Goal: Task Accomplishment & Management: Complete application form

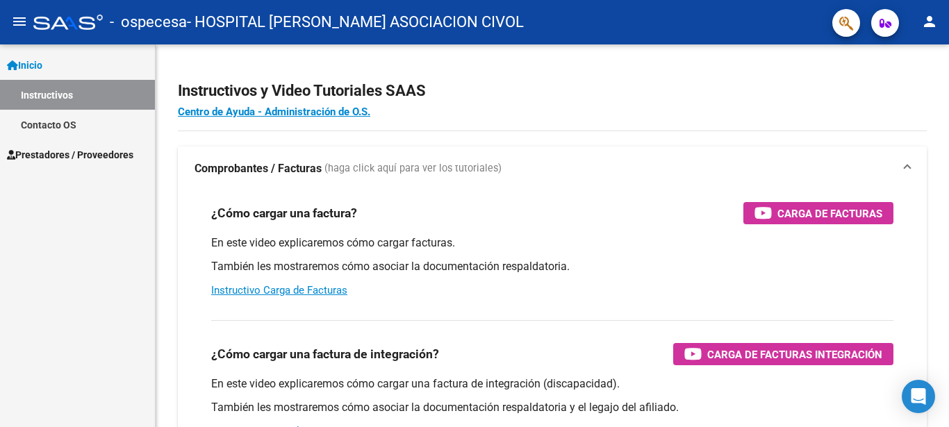
click at [87, 153] on span "Prestadores / Proveedores" at bounding box center [70, 154] width 126 height 15
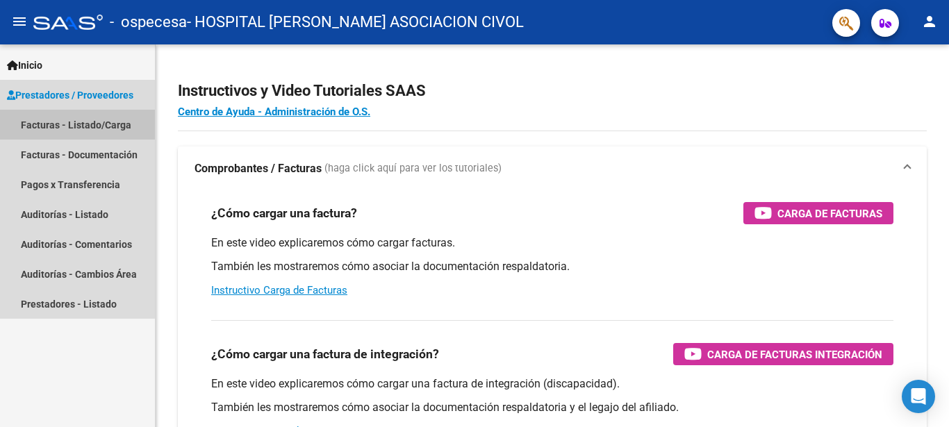
click at [100, 124] on link "Facturas - Listado/Carga" at bounding box center [77, 125] width 155 height 30
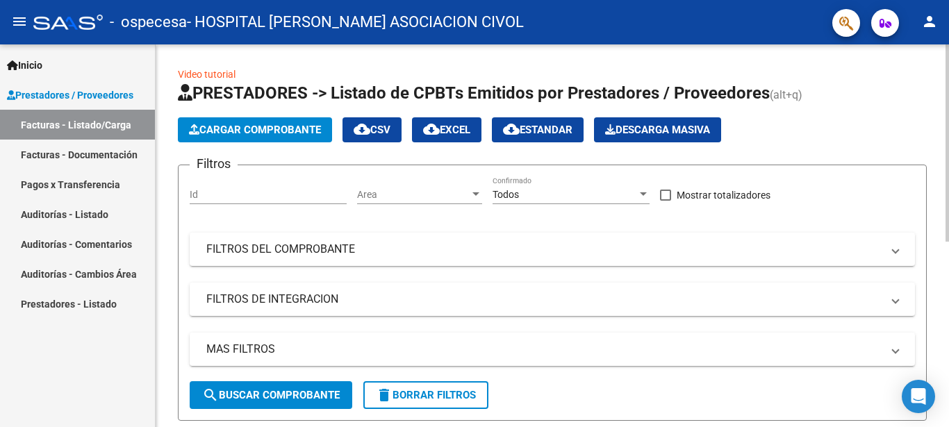
click at [276, 126] on span "Cargar Comprobante" at bounding box center [255, 130] width 132 height 12
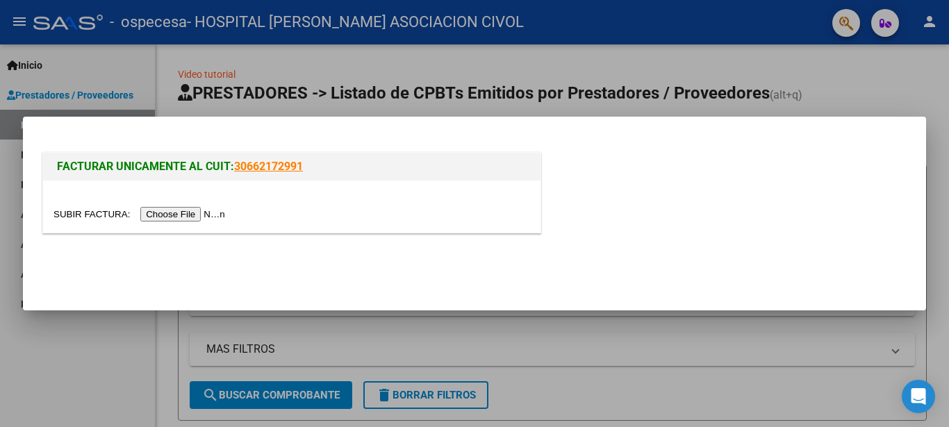
click at [90, 216] on input "file" at bounding box center [141, 214] width 176 height 15
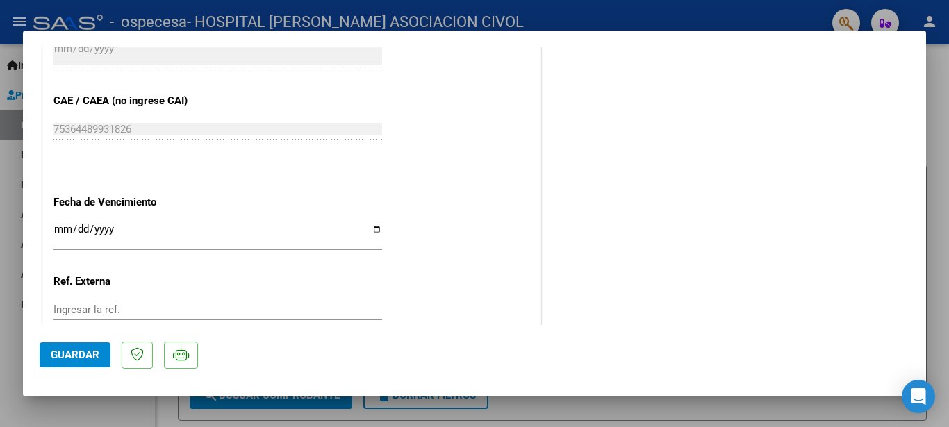
scroll to position [815, 0]
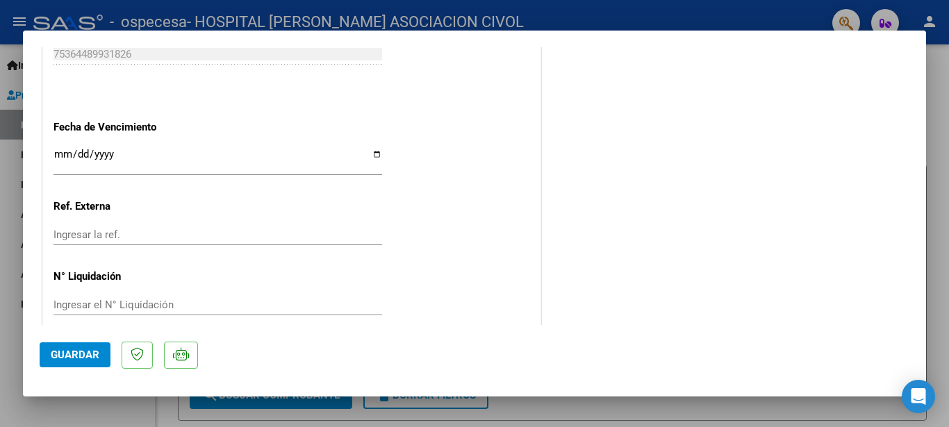
click at [372, 149] on input "Ingresar la fecha" at bounding box center [217, 160] width 328 height 22
type input "[DATE]"
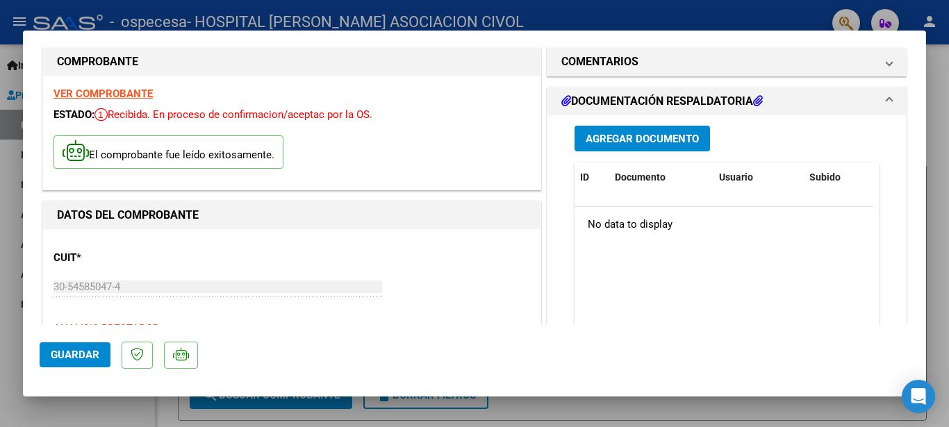
scroll to position [0, 0]
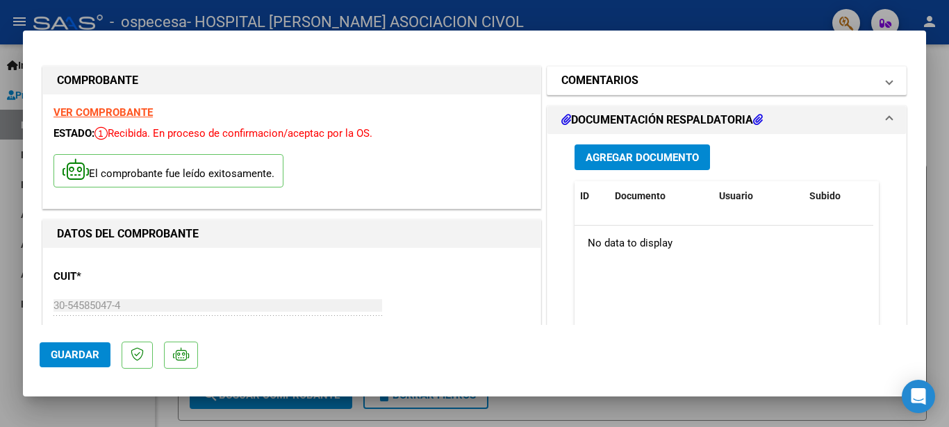
click at [619, 75] on h1 "COMENTARIOS" at bounding box center [599, 80] width 77 height 17
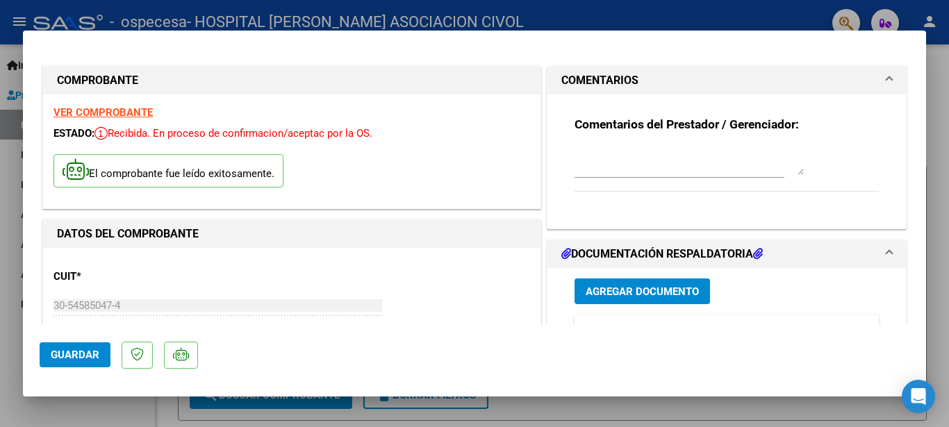
click at [619, 78] on h1 "COMENTARIOS" at bounding box center [599, 80] width 77 height 17
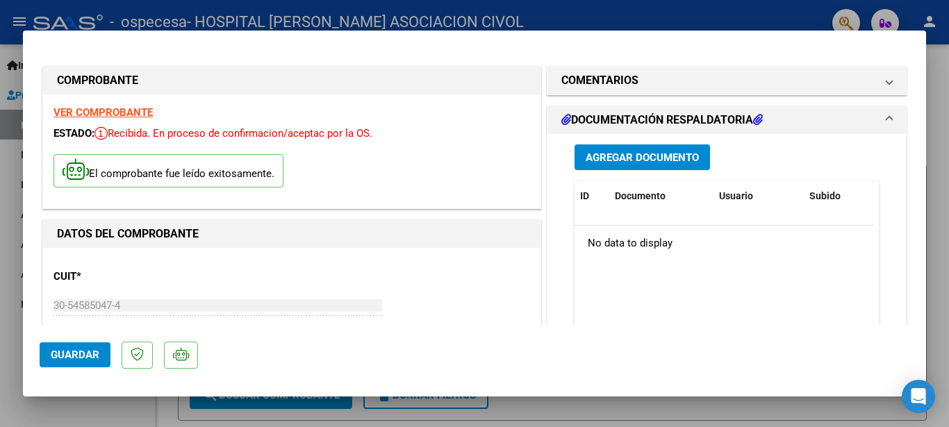
click at [619, 161] on span "Agregar Documento" at bounding box center [641, 157] width 113 height 12
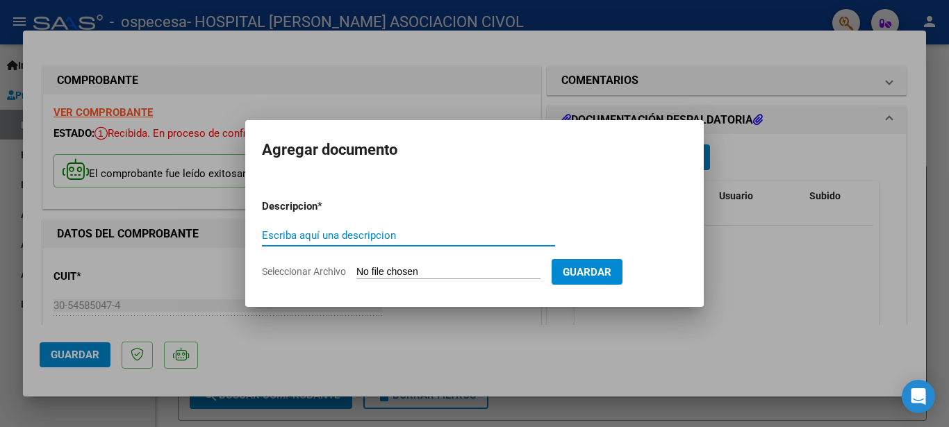
click at [422, 229] on input "Escriba aquí una descripcion" at bounding box center [408, 235] width 293 height 12
type input "FACTURACION OSPECESA INTERNADOS 08-2025"
drag, startPoint x: 505, startPoint y: 228, endPoint x: 398, endPoint y: 236, distance: 107.3
click at [398, 236] on div "FACTURACION OSPECESA INTERNADOS 08-2025 Escriba aquí una descripcion" at bounding box center [408, 235] width 293 height 21
drag, startPoint x: 263, startPoint y: 233, endPoint x: 501, endPoint y: 233, distance: 238.2
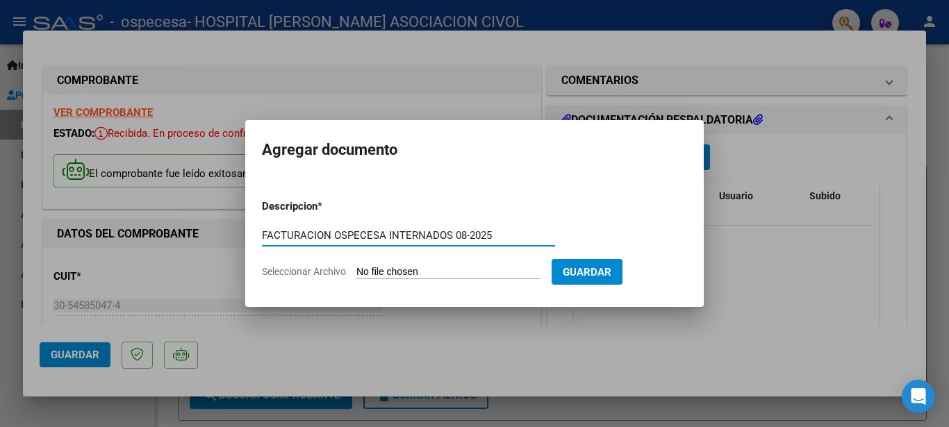
click at [501, 233] on input "FACTURACION OSPECESA INTERNADOS 08-2025" at bounding box center [408, 235] width 293 height 12
click at [397, 268] on input "Seleccionar Archivo" at bounding box center [448, 272] width 184 height 13
type input "C:\fakepath\ResumenFacturacion.pdf"
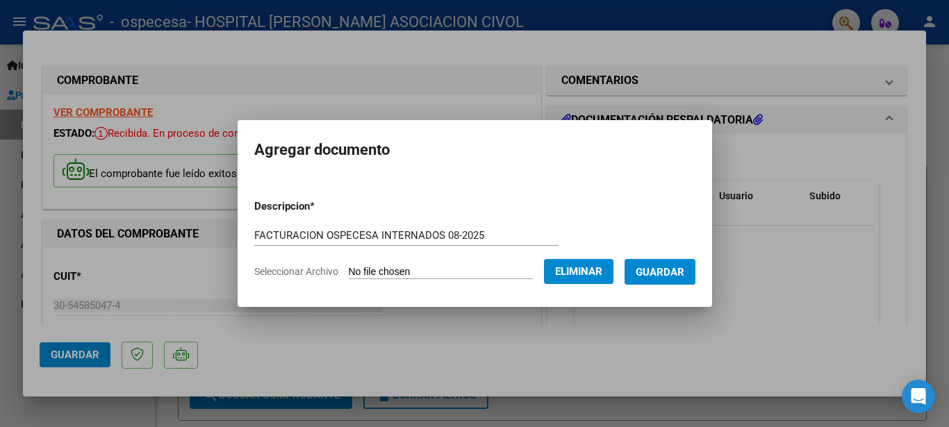
click at [655, 270] on span "Guardar" at bounding box center [659, 272] width 49 height 12
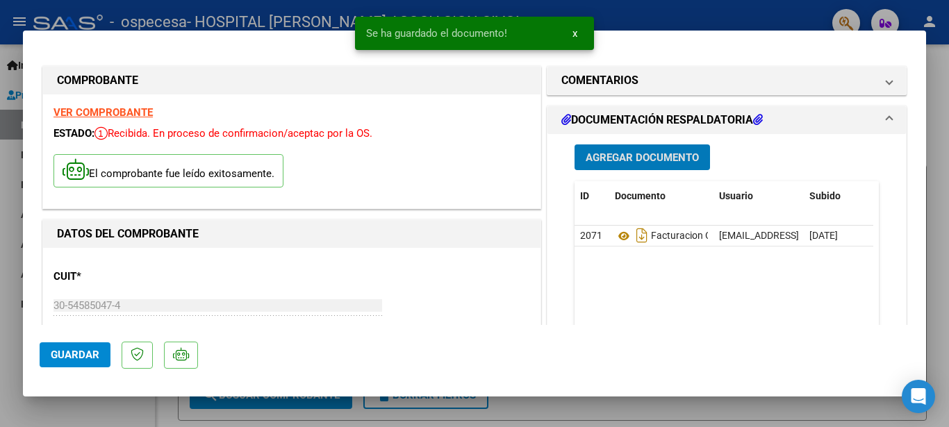
click at [646, 156] on span "Agregar Documento" at bounding box center [641, 157] width 113 height 12
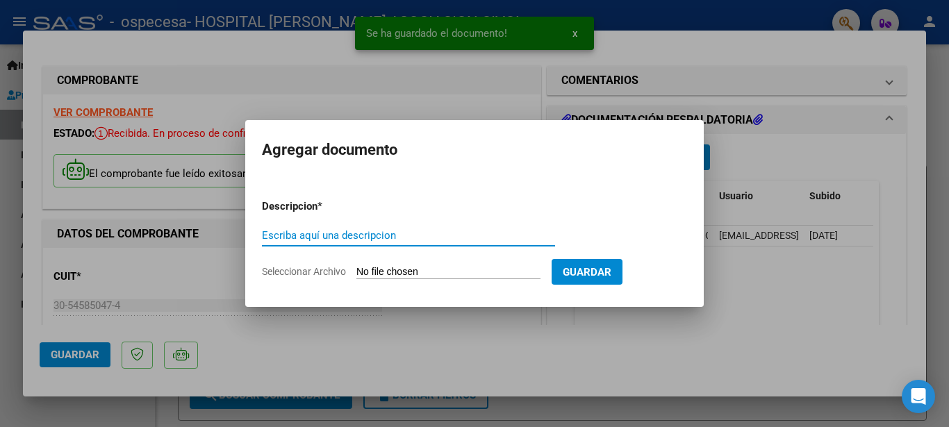
click at [322, 237] on input "Escriba aquí una descripcion" at bounding box center [408, 235] width 293 height 12
paste input "FACTURACION OSPECESA INTERNADOS 08-2025"
type input "FACTURACION OSPECESA INTERNADOS 08-2025"
click at [406, 269] on input "Seleccionar Archivo" at bounding box center [448, 272] width 184 height 13
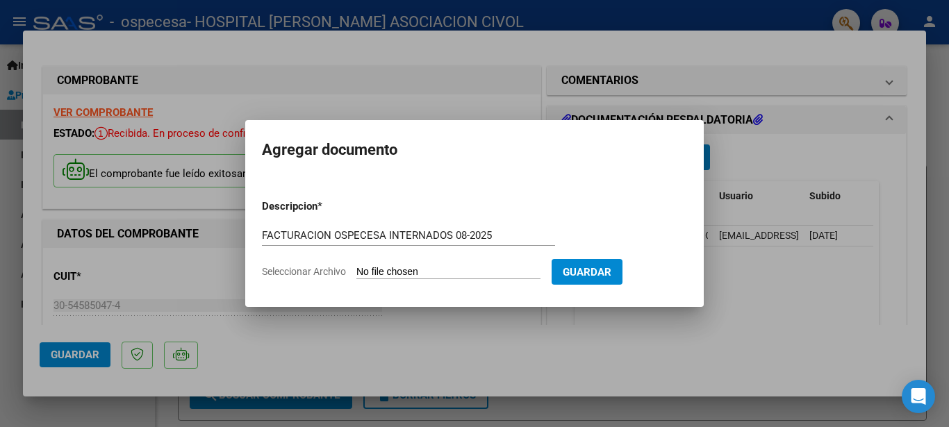
type input "C:\fakepath\FACTURA_C_0121_00014846_DetalleComprobante.pdf"
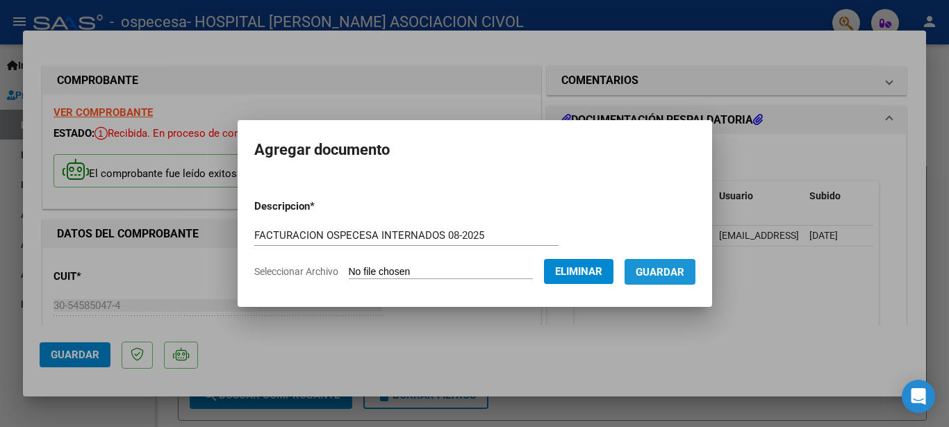
click at [635, 278] on span "Guardar" at bounding box center [659, 272] width 49 height 12
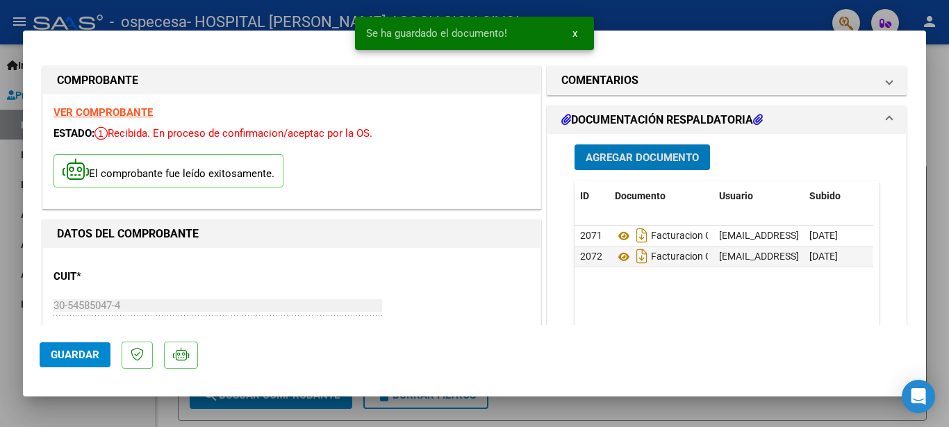
click at [642, 155] on span "Agregar Documento" at bounding box center [641, 157] width 113 height 12
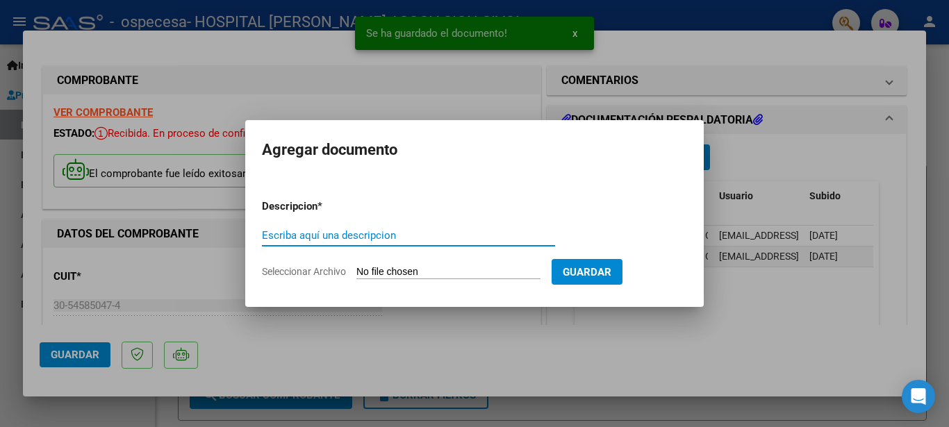
click at [324, 236] on input "Escriba aquí una descripcion" at bounding box center [408, 235] width 293 height 12
paste input "FACTURACION OSPECESA INTERNADOS 08-2025"
type input "FACTURACION OSPECESA INTERNADOS 08-2025"
click at [392, 270] on input "Seleccionar Archivo" at bounding box center [448, 272] width 184 height 13
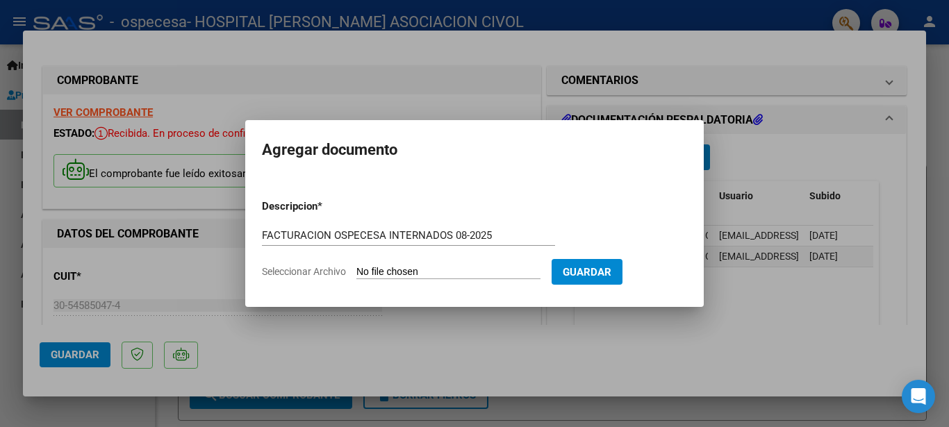
type input "C:\fakepath\[PERSON_NAME] DNI 27781282.pdf"
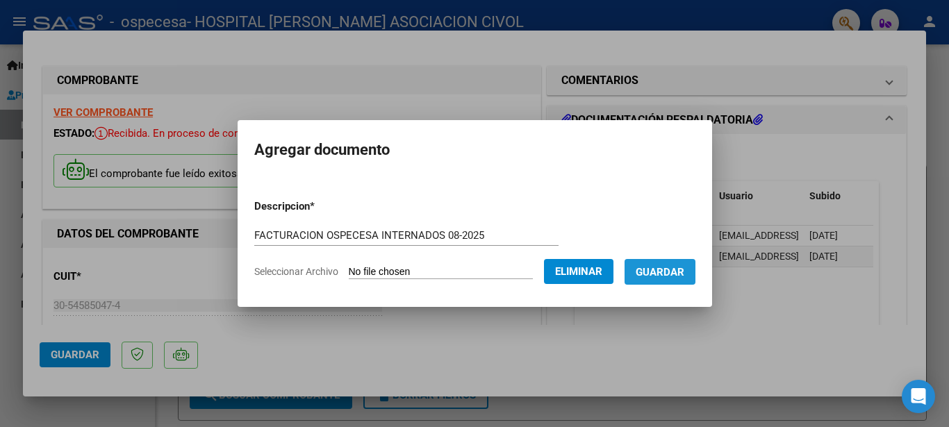
click at [687, 264] on button "Guardar" at bounding box center [659, 272] width 71 height 26
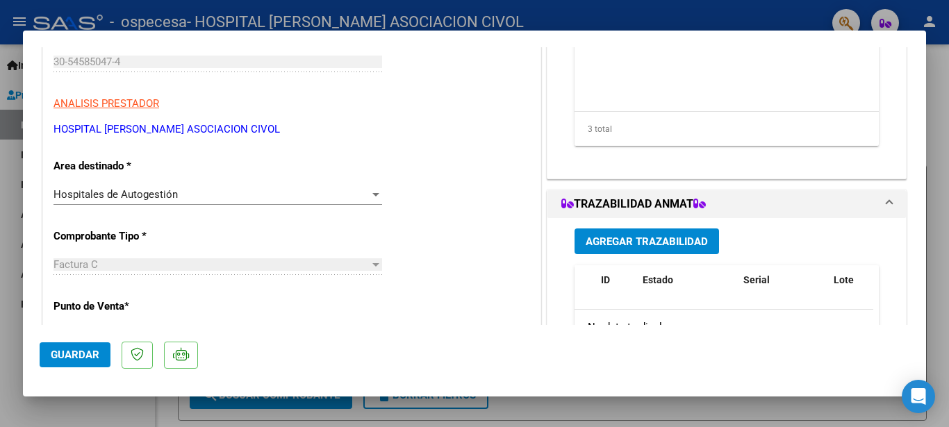
scroll to position [215, 0]
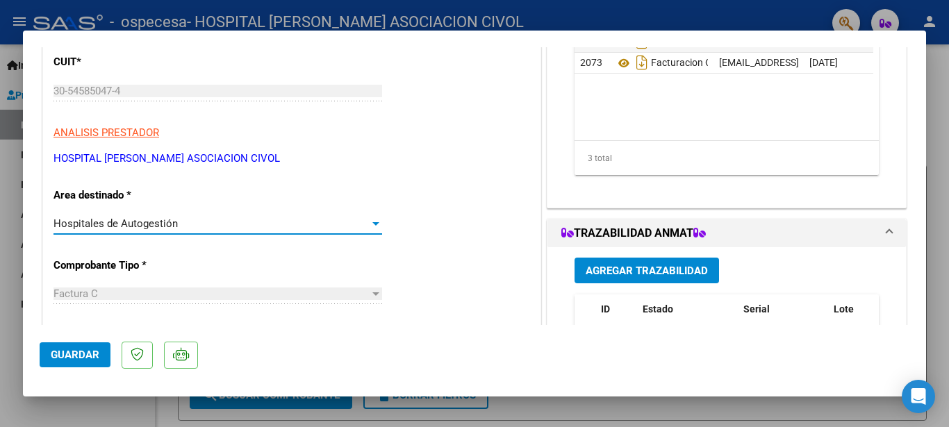
click at [300, 218] on div "Hospitales de Autogestión" at bounding box center [211, 223] width 316 height 12
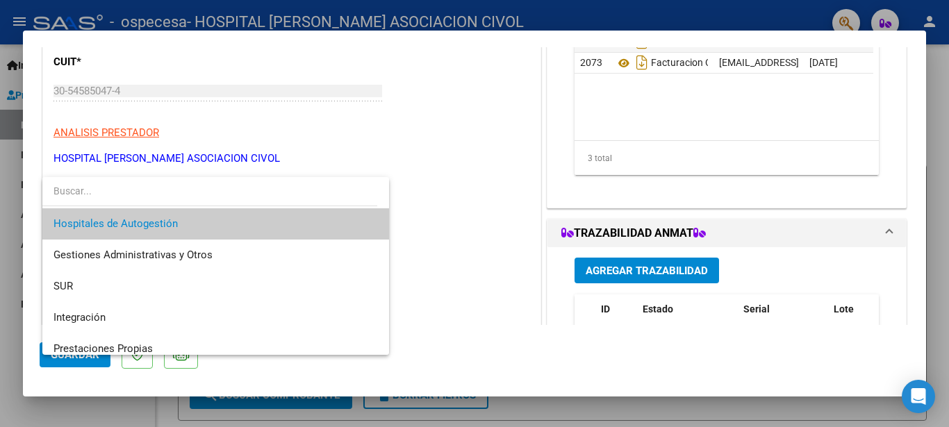
click at [300, 218] on span "Hospitales de Autogestión" at bounding box center [215, 223] width 324 height 31
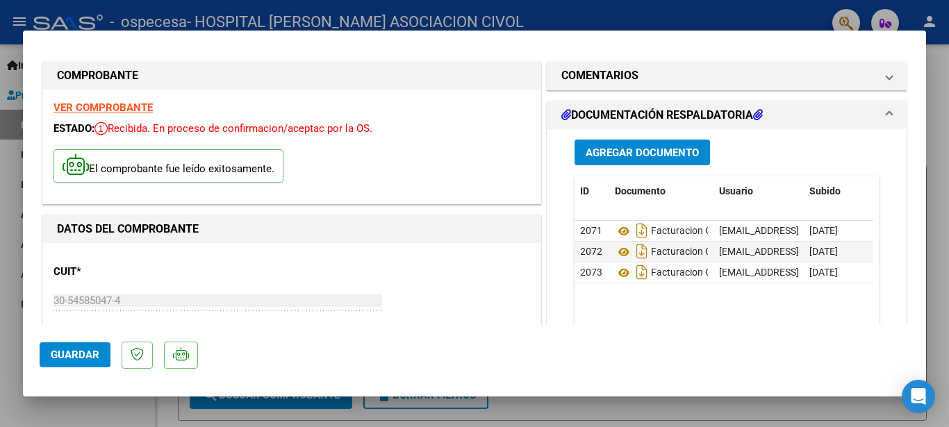
scroll to position [0, 0]
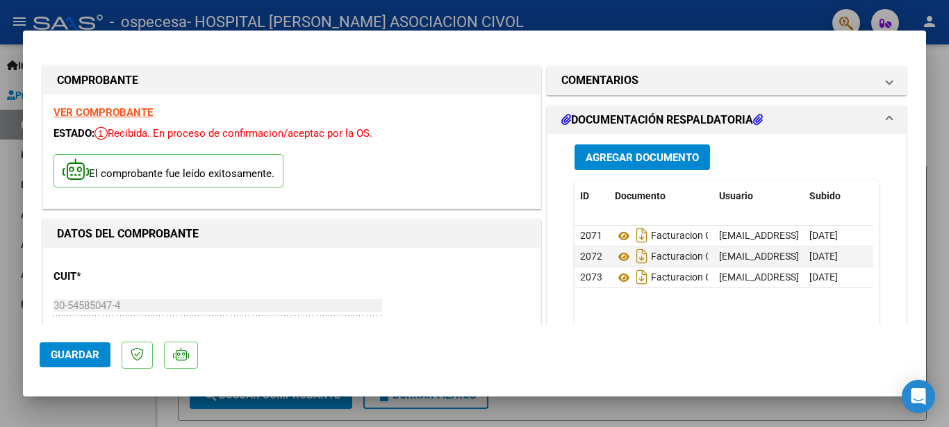
click at [78, 358] on span "Guardar" at bounding box center [75, 355] width 49 height 12
click at [824, 408] on div at bounding box center [474, 213] width 949 height 427
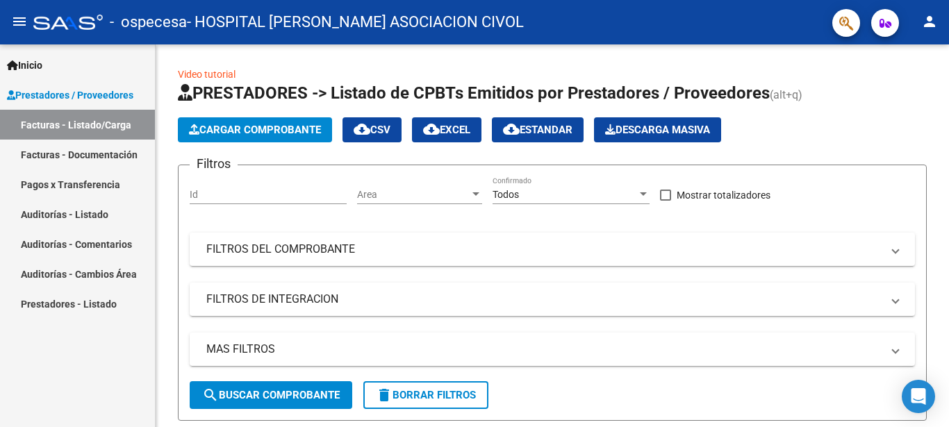
click at [149, 401] on div "Inicio Instructivos Contacto OS Prestadores / Proveedores Facturas - Listado/Ca…" at bounding box center [77, 235] width 155 height 383
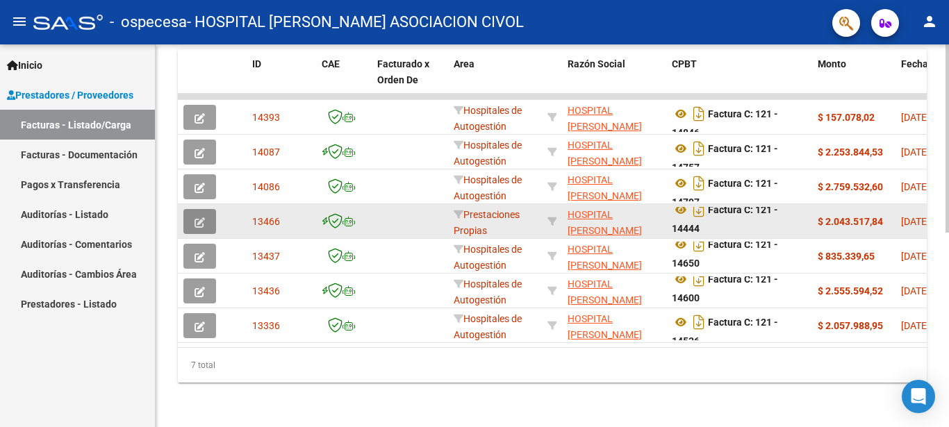
click at [193, 209] on button "button" at bounding box center [199, 221] width 33 height 25
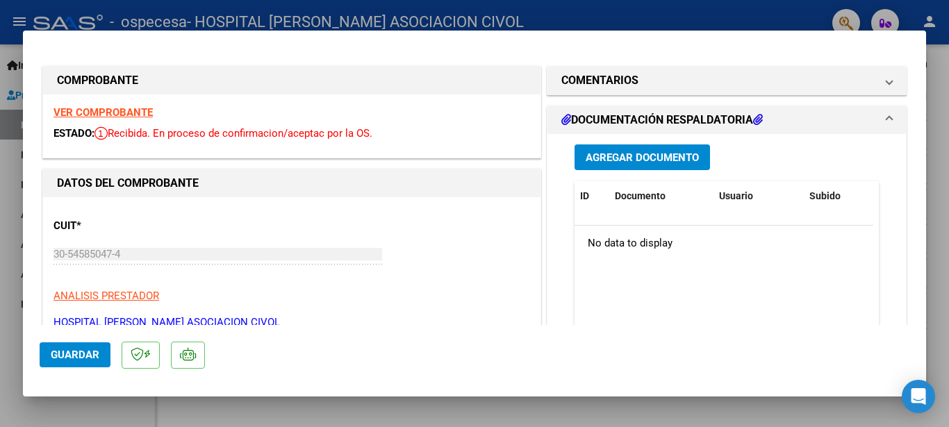
click at [90, 115] on strong "VER COMPROBANTE" at bounding box center [102, 112] width 99 height 12
click at [6, 293] on div at bounding box center [474, 213] width 949 height 427
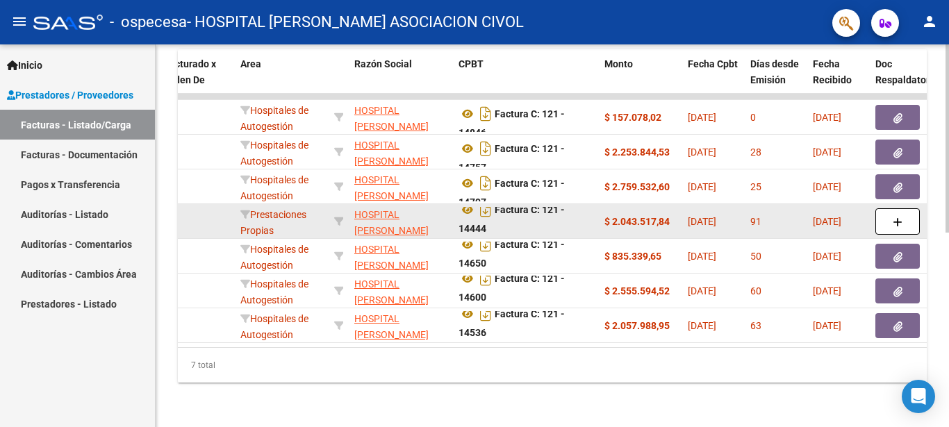
scroll to position [395, 0]
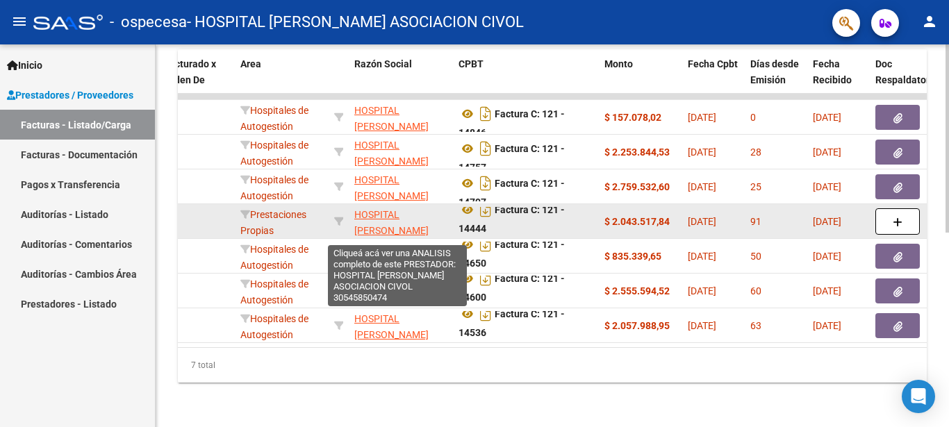
click at [395, 209] on span "HOSPITAL [PERSON_NAME] ASOCIACION CIVOL" at bounding box center [397, 230] width 87 height 43
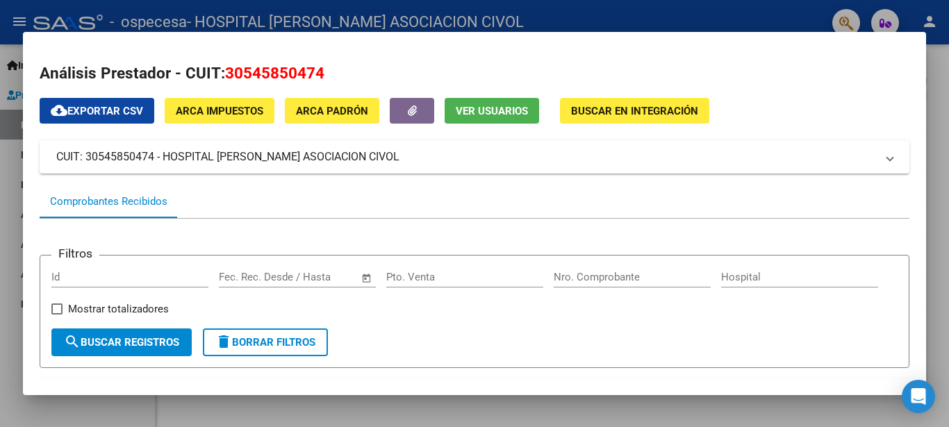
click at [0, 315] on div at bounding box center [474, 213] width 949 height 427
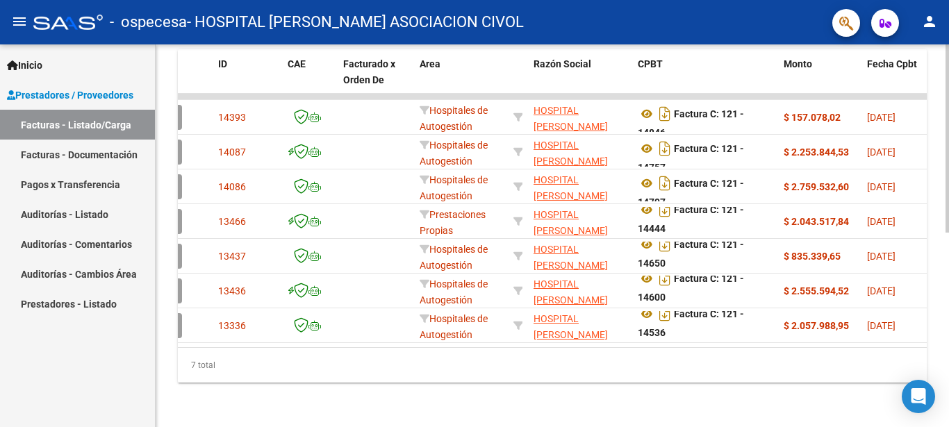
scroll to position [0, 0]
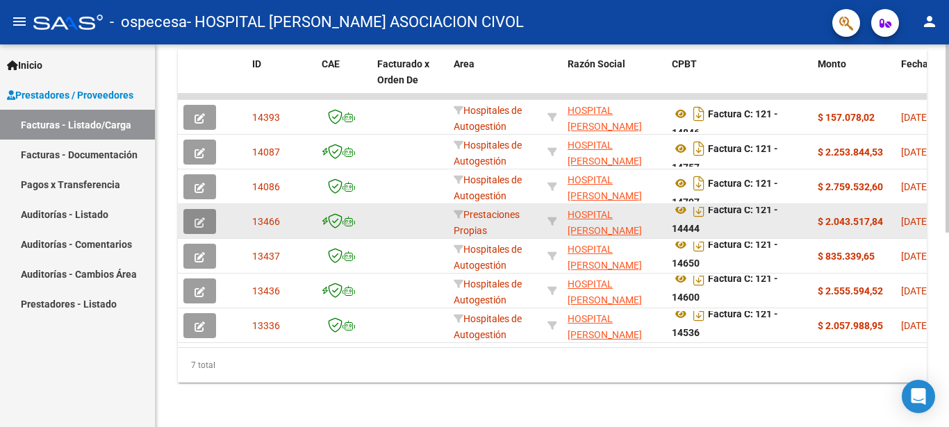
click at [194, 217] on icon "button" at bounding box center [199, 222] width 10 height 10
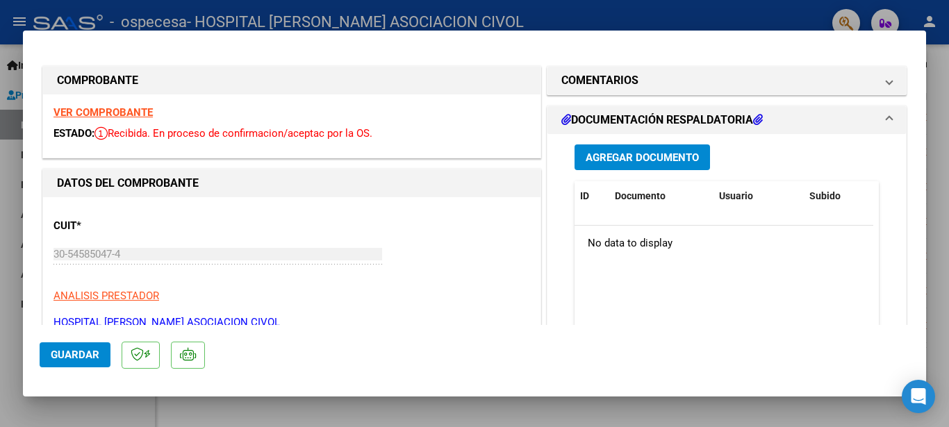
click at [94, 108] on strong "VER COMPROBANTE" at bounding box center [102, 112] width 99 height 12
click at [8, 285] on div at bounding box center [474, 213] width 949 height 427
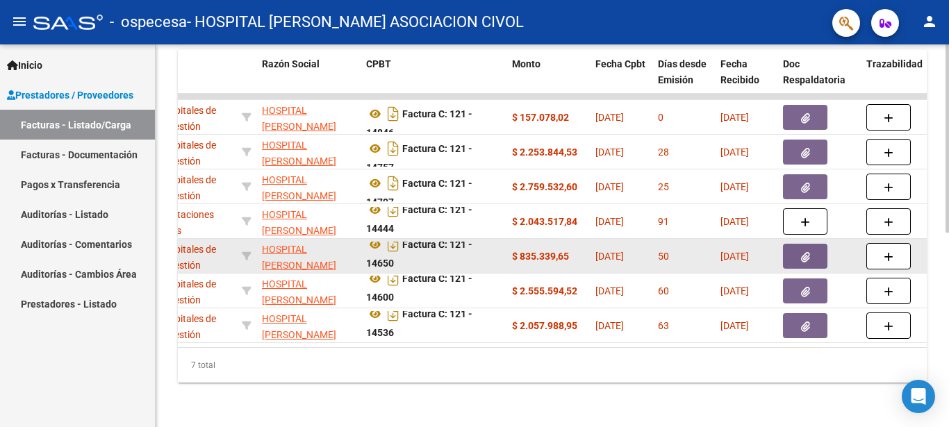
scroll to position [1, 0]
